Goal: Task Accomplishment & Management: Complete application form

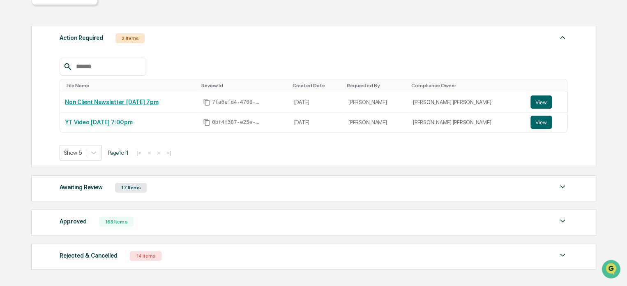
scroll to position [142, 0]
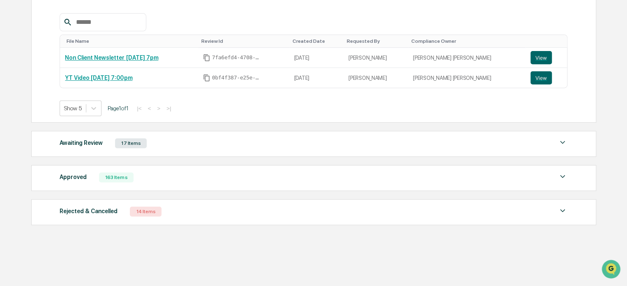
click at [162, 143] on div "Awaiting Review 17 Items" at bounding box center [314, 143] width 508 height 12
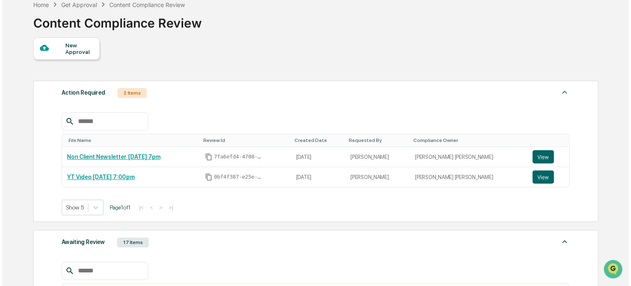
scroll to position [0, 0]
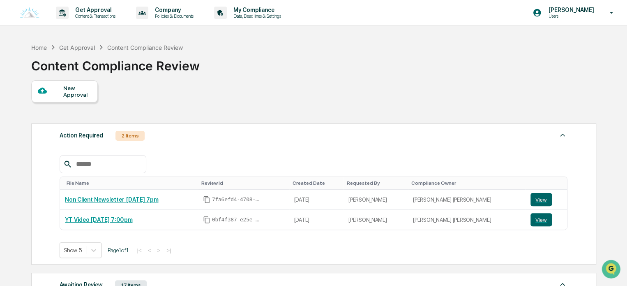
click at [166, 137] on div "Action Required 2 Items" at bounding box center [314, 136] width 508 height 12
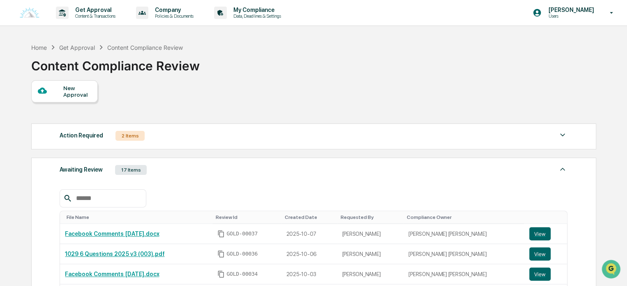
click at [76, 100] on div "New Approval" at bounding box center [64, 91] width 67 height 22
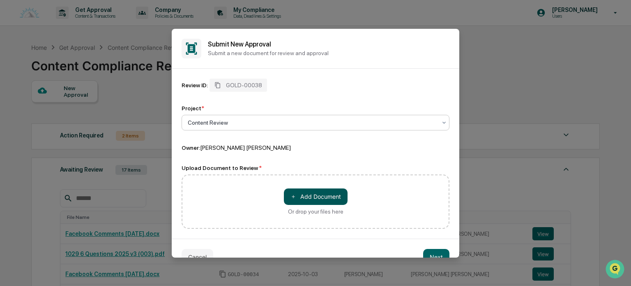
click at [332, 201] on button "＋ Add Document" at bounding box center [316, 196] width 64 height 16
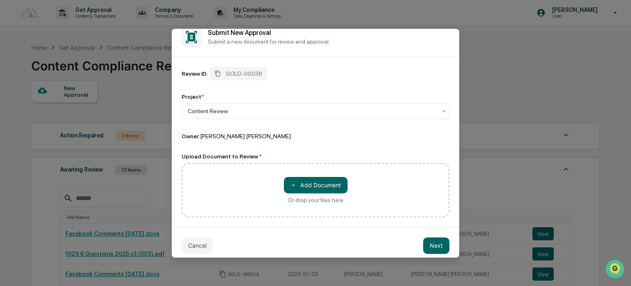
scroll to position [18, 0]
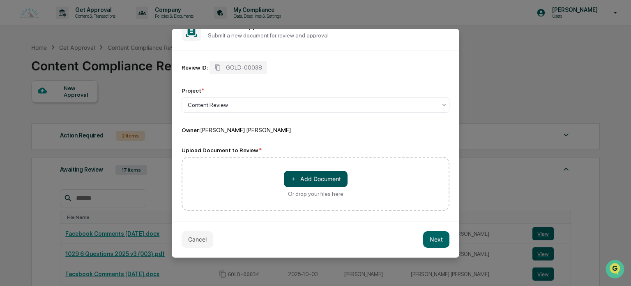
click at [317, 177] on button "＋ Add Document" at bounding box center [316, 179] width 64 height 16
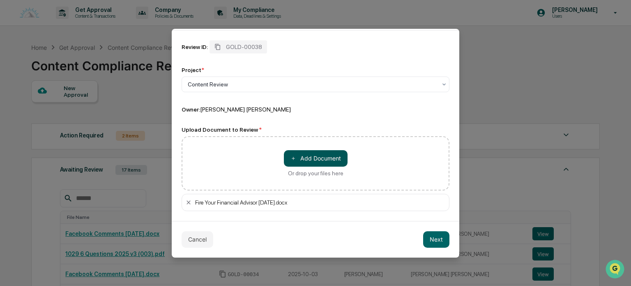
scroll to position [0, 0]
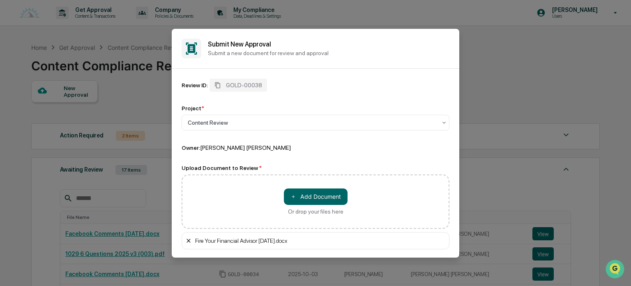
click at [190, 242] on icon at bounding box center [189, 240] width 4 height 4
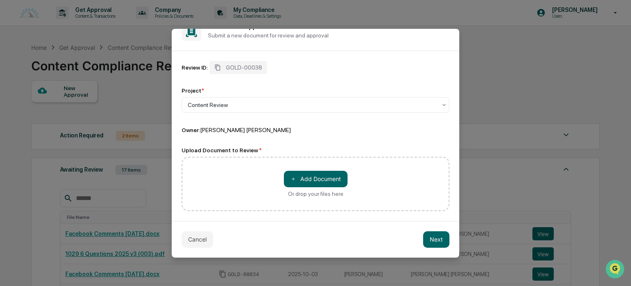
click at [445, 247] on div "Cancel Next" at bounding box center [316, 239] width 288 height 37
click at [440, 243] on button "Next" at bounding box center [436, 239] width 26 height 16
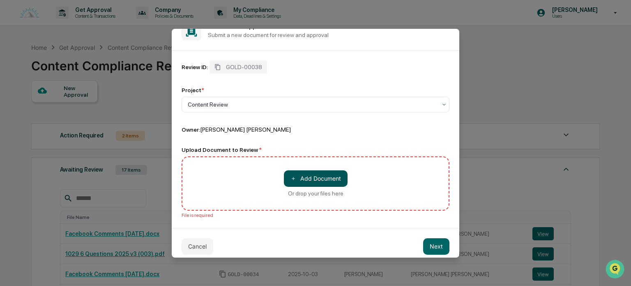
click at [313, 178] on button "＋ Add Document" at bounding box center [316, 178] width 64 height 16
click at [307, 171] on button "＋ Add Document" at bounding box center [316, 178] width 64 height 16
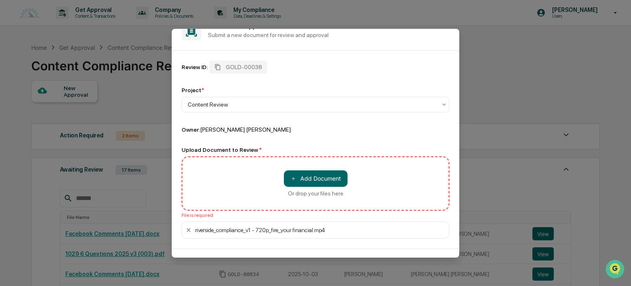
scroll to position [46, 0]
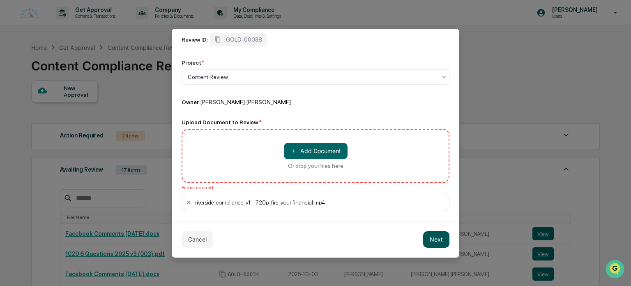
click at [436, 241] on button "Next" at bounding box center [436, 239] width 26 height 16
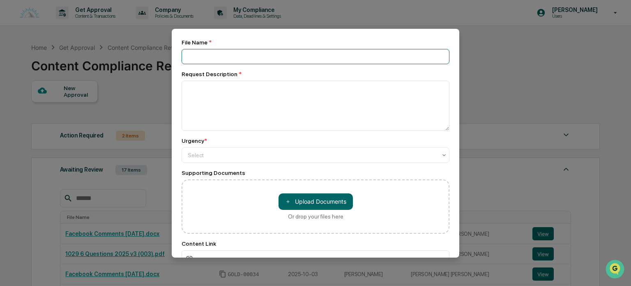
click at [231, 52] on input at bounding box center [316, 56] width 268 height 15
type input "**********"
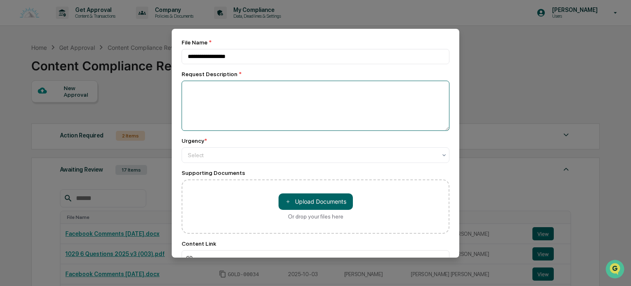
click at [215, 105] on textarea at bounding box center [316, 106] width 268 height 50
click at [226, 82] on textarea at bounding box center [316, 106] width 268 height 50
paste textarea "**********"
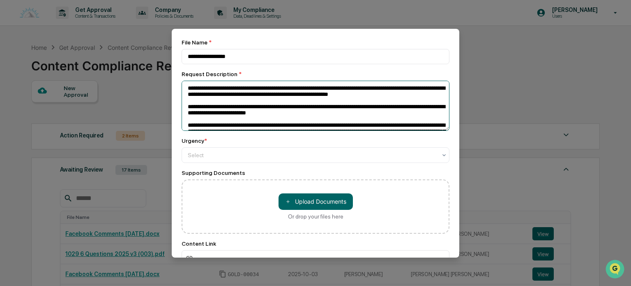
scroll to position [100, 0]
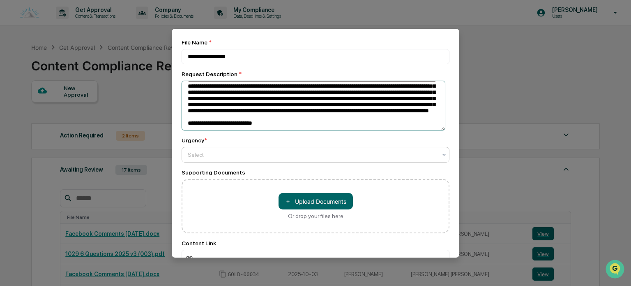
type textarea "**********"
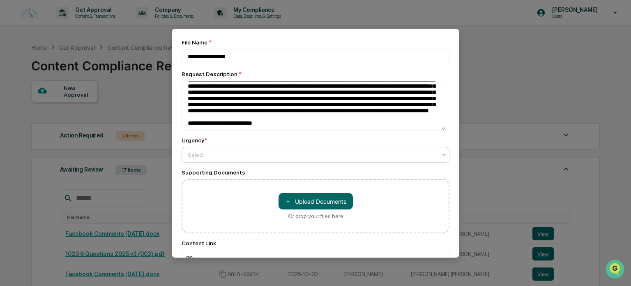
click at [220, 154] on div at bounding box center [312, 154] width 249 height 8
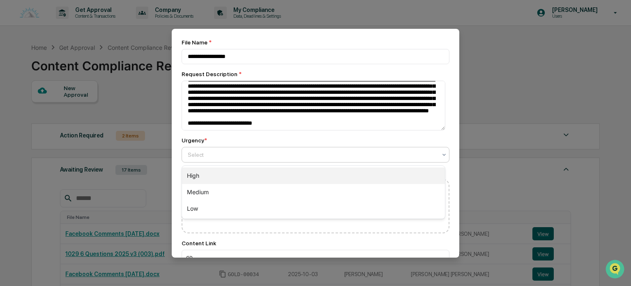
click at [200, 174] on div "High" at bounding box center [313, 175] width 263 height 16
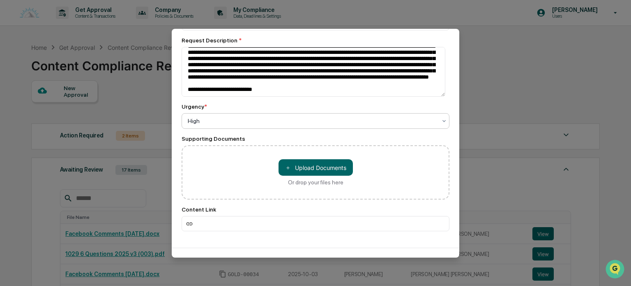
scroll to position [109, 0]
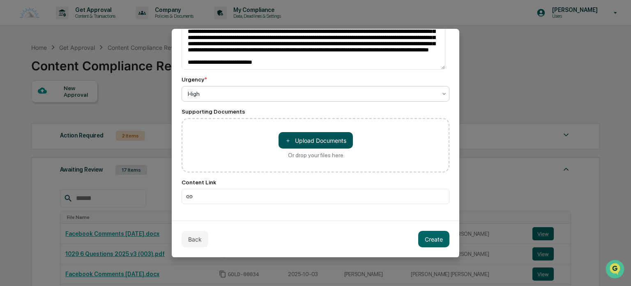
click at [316, 141] on button "＋ Upload Documents" at bounding box center [316, 140] width 74 height 16
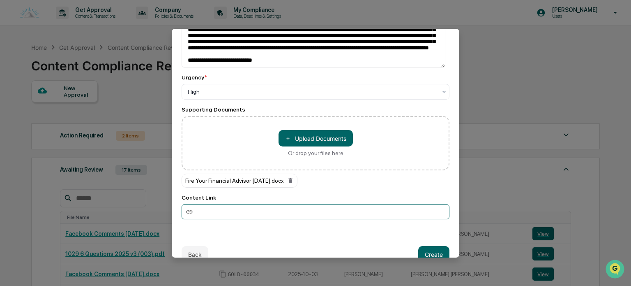
click at [212, 214] on input at bounding box center [316, 211] width 268 height 15
paste input "**********"
type input "**********"
drag, startPoint x: 427, startPoint y: 253, endPoint x: 331, endPoint y: 196, distance: 111.5
click at [427, 253] on button "Create" at bounding box center [433, 254] width 31 height 16
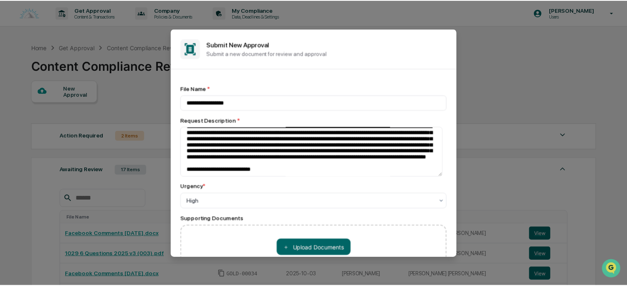
scroll to position [126, 0]
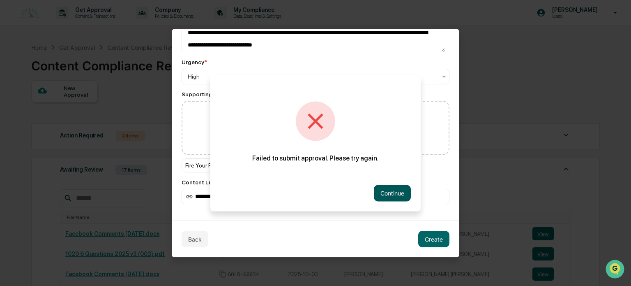
click at [386, 193] on button "Continue" at bounding box center [392, 193] width 37 height 16
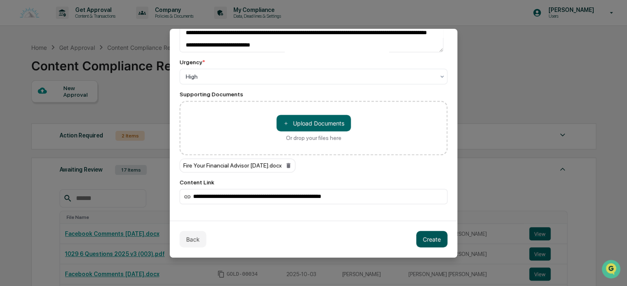
click at [422, 240] on button "Create" at bounding box center [431, 239] width 31 height 16
click at [611, 272] on icon "Open customer support" at bounding box center [611, 279] width 21 height 21
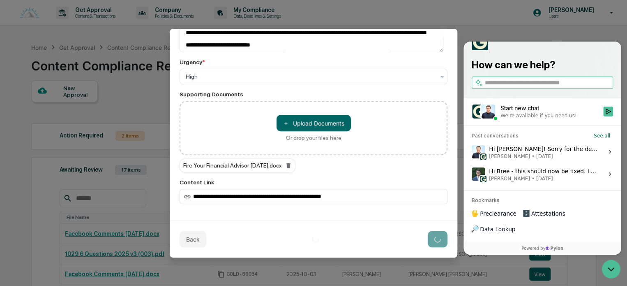
click at [557, 159] on span "Jack Rasmussen • Oct 2" at bounding box center [543, 155] width 109 height 7
click at [472, 152] on button "View issue" at bounding box center [471, 151] width 0 height 0
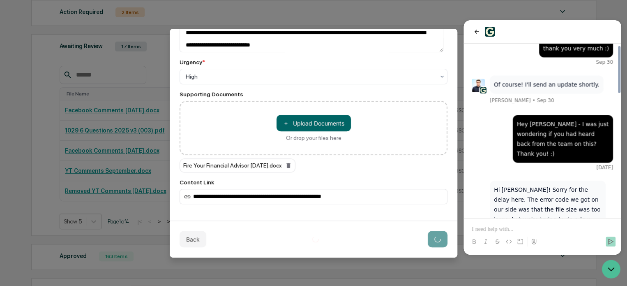
scroll to position [202, 0]
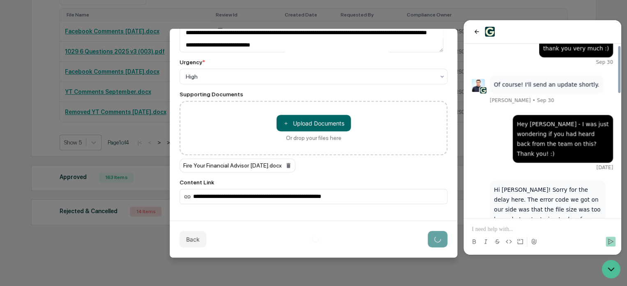
click at [520, 227] on p at bounding box center [542, 229] width 141 height 8
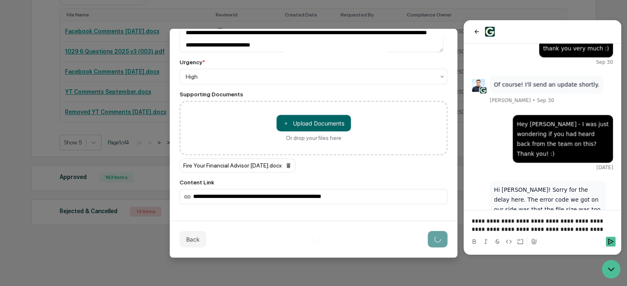
scroll to position [720, 0]
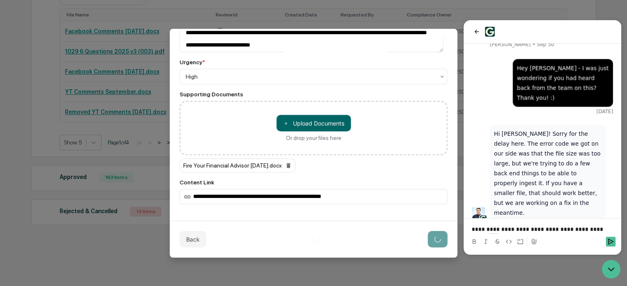
click at [590, 229] on p "**********" at bounding box center [542, 229] width 141 height 8
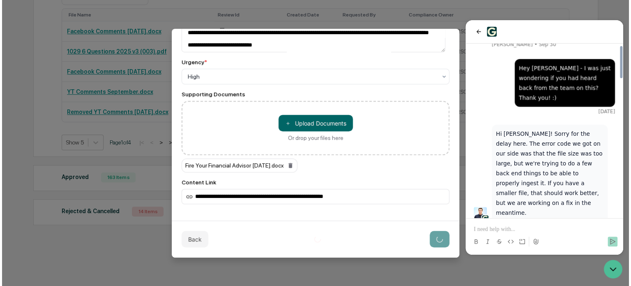
scroll to position [751, 0]
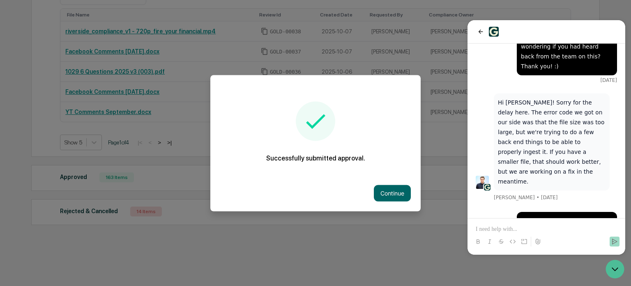
click at [521, 228] on p at bounding box center [546, 229] width 141 height 8
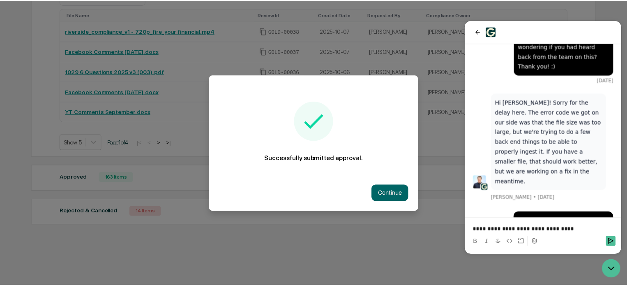
scroll to position [773, 0]
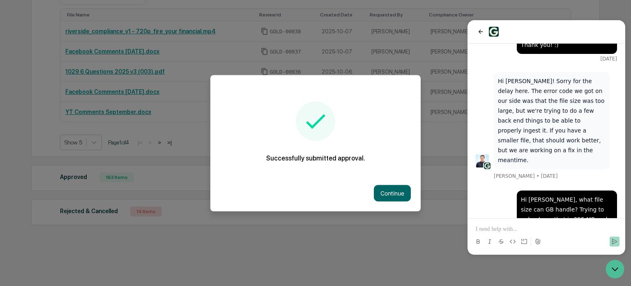
click at [399, 189] on button "Continue" at bounding box center [392, 193] width 37 height 16
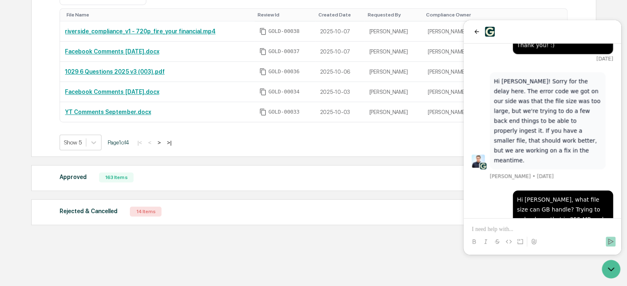
scroll to position [822, 0]
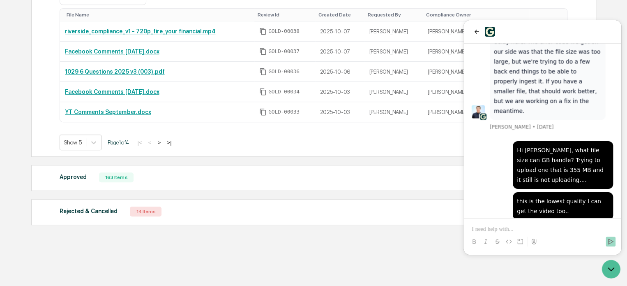
click at [514, 228] on p at bounding box center [542, 229] width 141 height 8
click at [415, 253] on div "Home Get Approval Content Compliance Review Content Compliance Review New Appro…" at bounding box center [313, 61] width 589 height 449
click at [615, 270] on icon "Open customer support" at bounding box center [611, 268] width 21 height 21
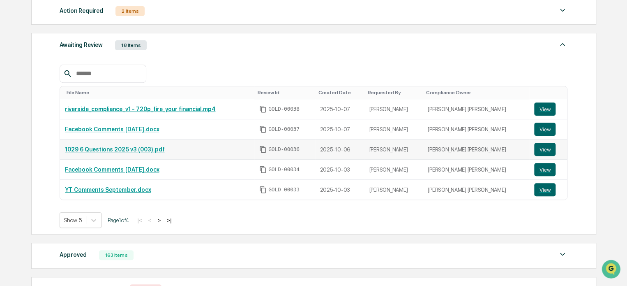
scroll to position [79, 0]
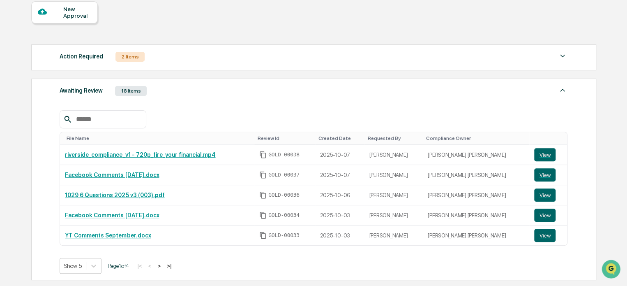
click at [562, 91] on img at bounding box center [563, 90] width 10 height 10
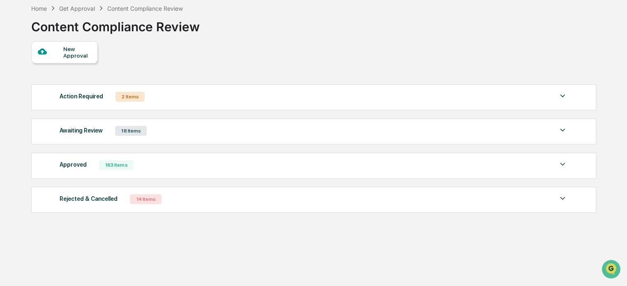
click at [160, 171] on div "Approved 163 Items" at bounding box center [314, 165] width 508 height 12
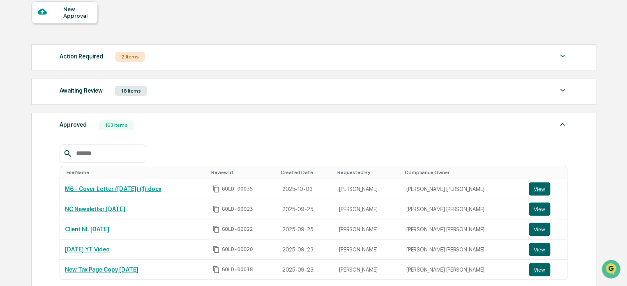
click at [160, 125] on div "Approved 163 Items" at bounding box center [314, 125] width 508 height 12
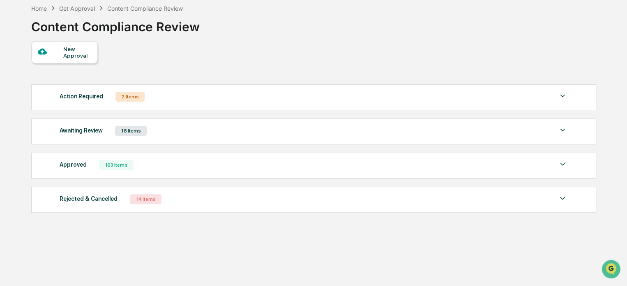
click at [159, 128] on div "Awaiting Review 18 Items" at bounding box center [314, 131] width 508 height 12
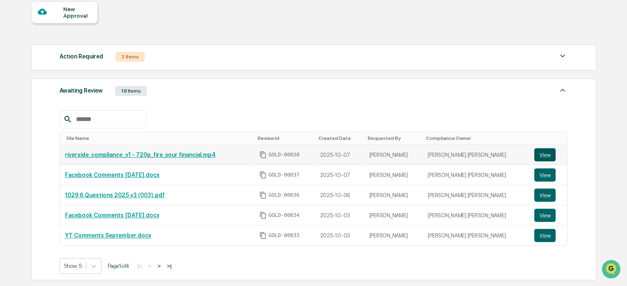
drag, startPoint x: 537, startPoint y: 154, endPoint x: 533, endPoint y: 155, distance: 5.0
click at [537, 154] on button "View" at bounding box center [544, 154] width 21 height 13
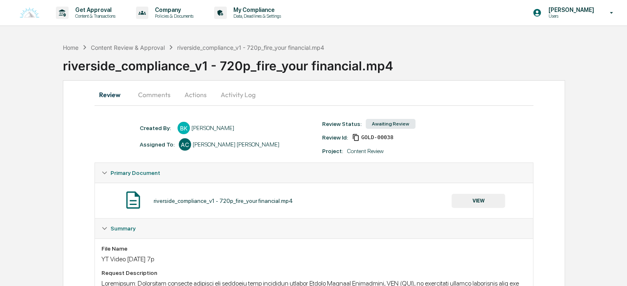
click at [146, 95] on button "Comments" at bounding box center [154, 95] width 46 height 20
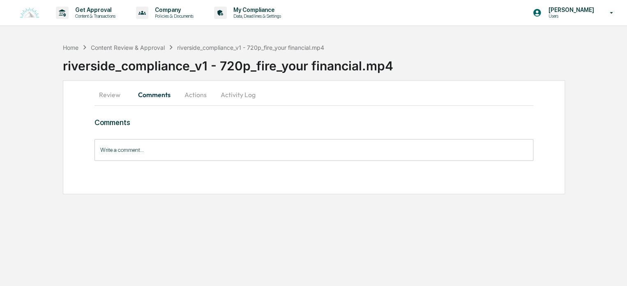
click at [188, 91] on button "Actions" at bounding box center [195, 95] width 37 height 20
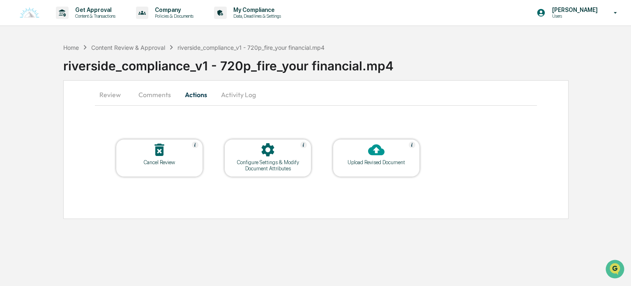
click at [261, 158] on div at bounding box center [268, 150] width 82 height 18
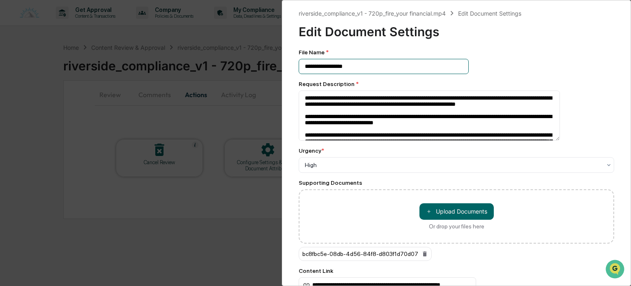
drag, startPoint x: 340, startPoint y: 65, endPoint x: 232, endPoint y: 65, distance: 108.5
click at [233, 65] on div "**********" at bounding box center [315, 143] width 631 height 286
click at [199, 38] on div "**********" at bounding box center [315, 143] width 631 height 286
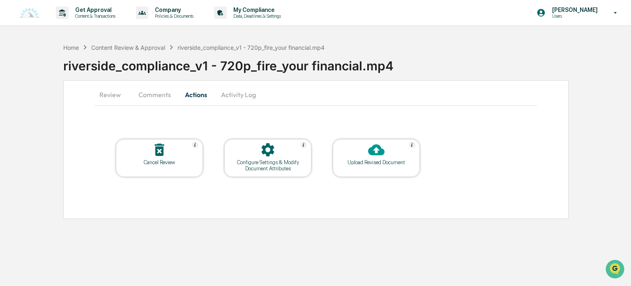
click at [154, 93] on button "Comments" at bounding box center [155, 95] width 46 height 20
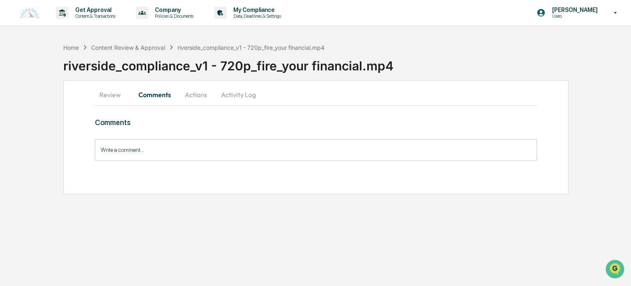
click at [106, 101] on button "Review" at bounding box center [113, 95] width 37 height 20
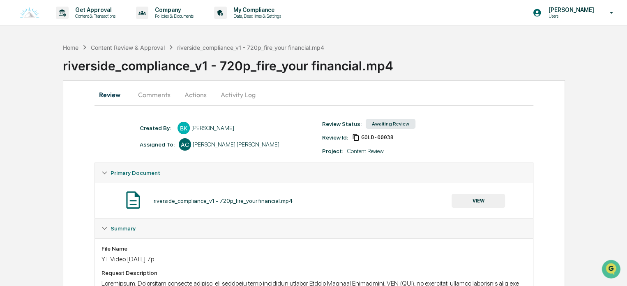
click at [116, 51] on div "Home Content Review & Approval riverside_compliance_v1 - 720p_fire_your financi…" at bounding box center [194, 47] width 262 height 9
click at [119, 45] on div "Content Review & Approval" at bounding box center [128, 47] width 74 height 7
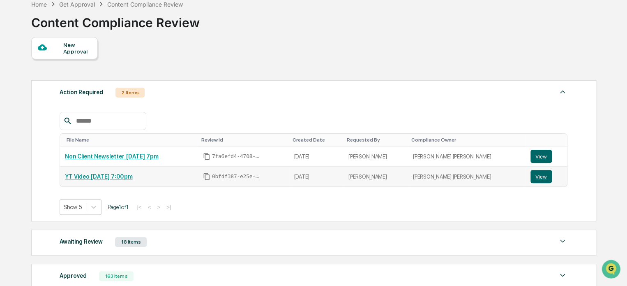
scroll to position [82, 0]
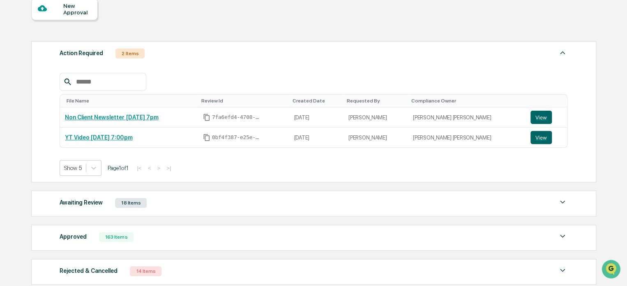
click at [178, 195] on div "Awaiting Review 18 Items File Name Review Id Created Date Requested By Complian…" at bounding box center [313, 203] width 565 height 26
click at [176, 205] on div "Awaiting Review 18 Items" at bounding box center [314, 203] width 508 height 12
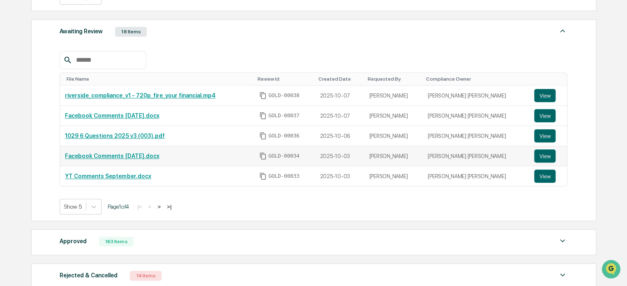
scroll to position [205, 0]
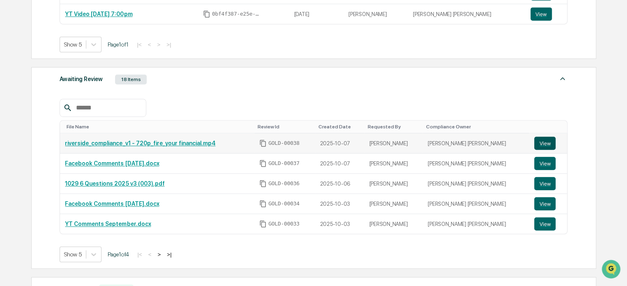
click at [544, 143] on button "View" at bounding box center [544, 142] width 21 height 13
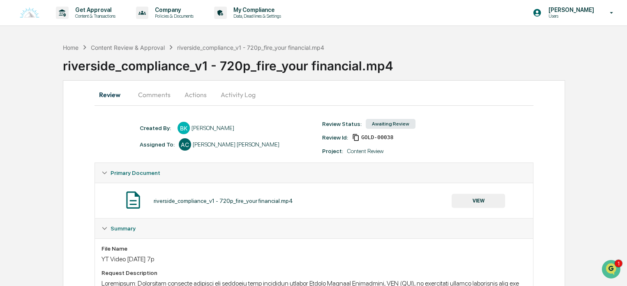
click at [145, 100] on button "Comments" at bounding box center [154, 95] width 46 height 20
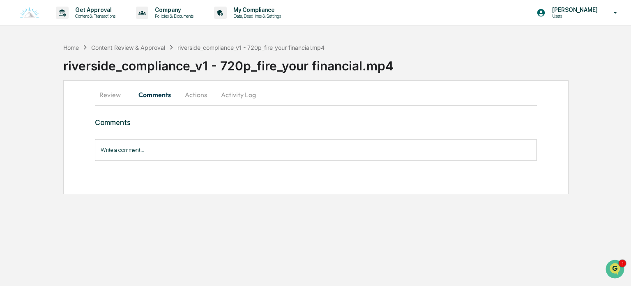
click at [199, 94] on button "Actions" at bounding box center [196, 95] width 37 height 20
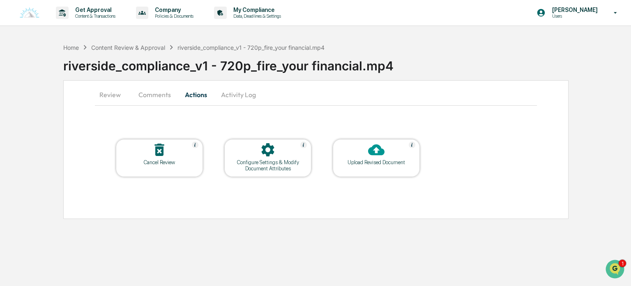
click at [110, 97] on button "Review" at bounding box center [113, 95] width 37 height 20
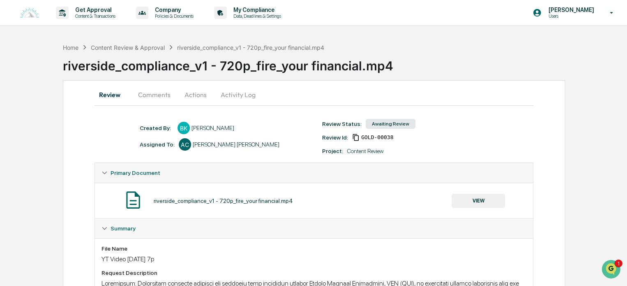
click at [194, 95] on button "Actions" at bounding box center [195, 95] width 37 height 20
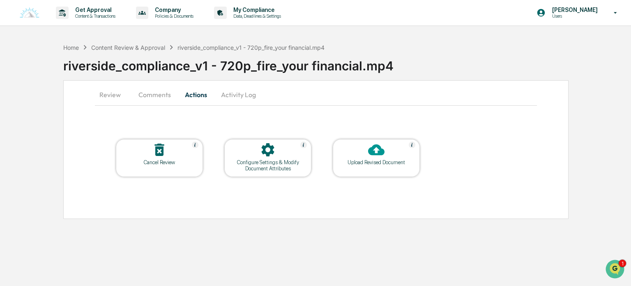
click at [274, 152] on icon at bounding box center [268, 149] width 16 height 16
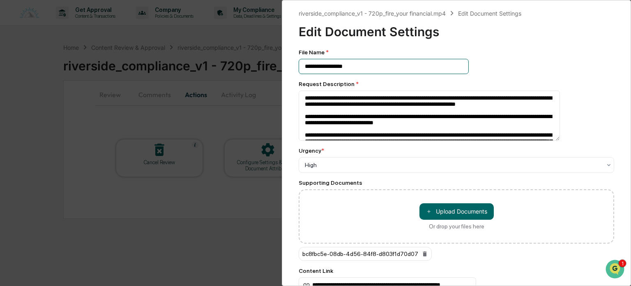
click at [366, 74] on input "**********" at bounding box center [384, 66] width 170 height 15
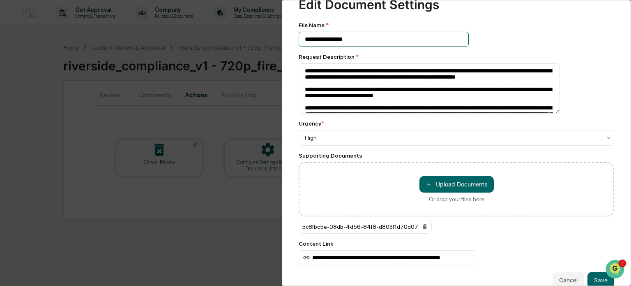
scroll to position [41, 0]
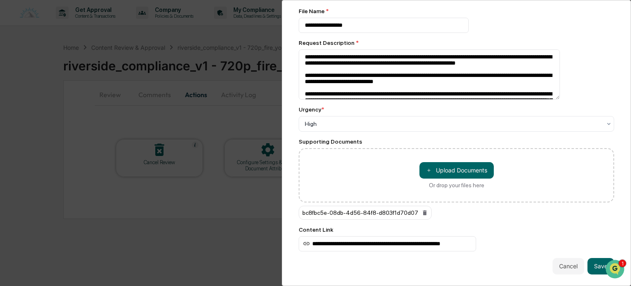
click at [338, 218] on div "bc8fbc5e-08db-4d56-84f8-d803f1d70d07" at bounding box center [365, 212] width 133 height 14
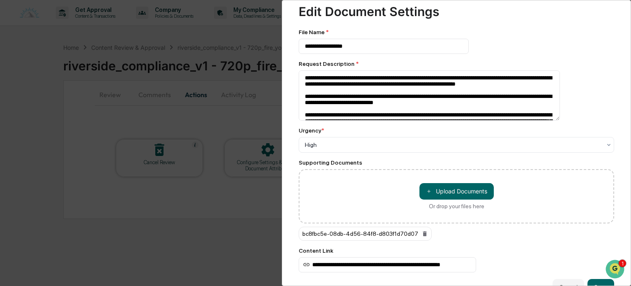
scroll to position [49, 0]
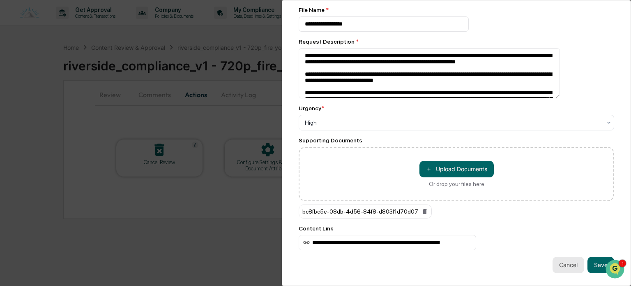
click at [571, 259] on button "Cancel" at bounding box center [569, 264] width 32 height 16
